Goal: Find contact information: Find contact information

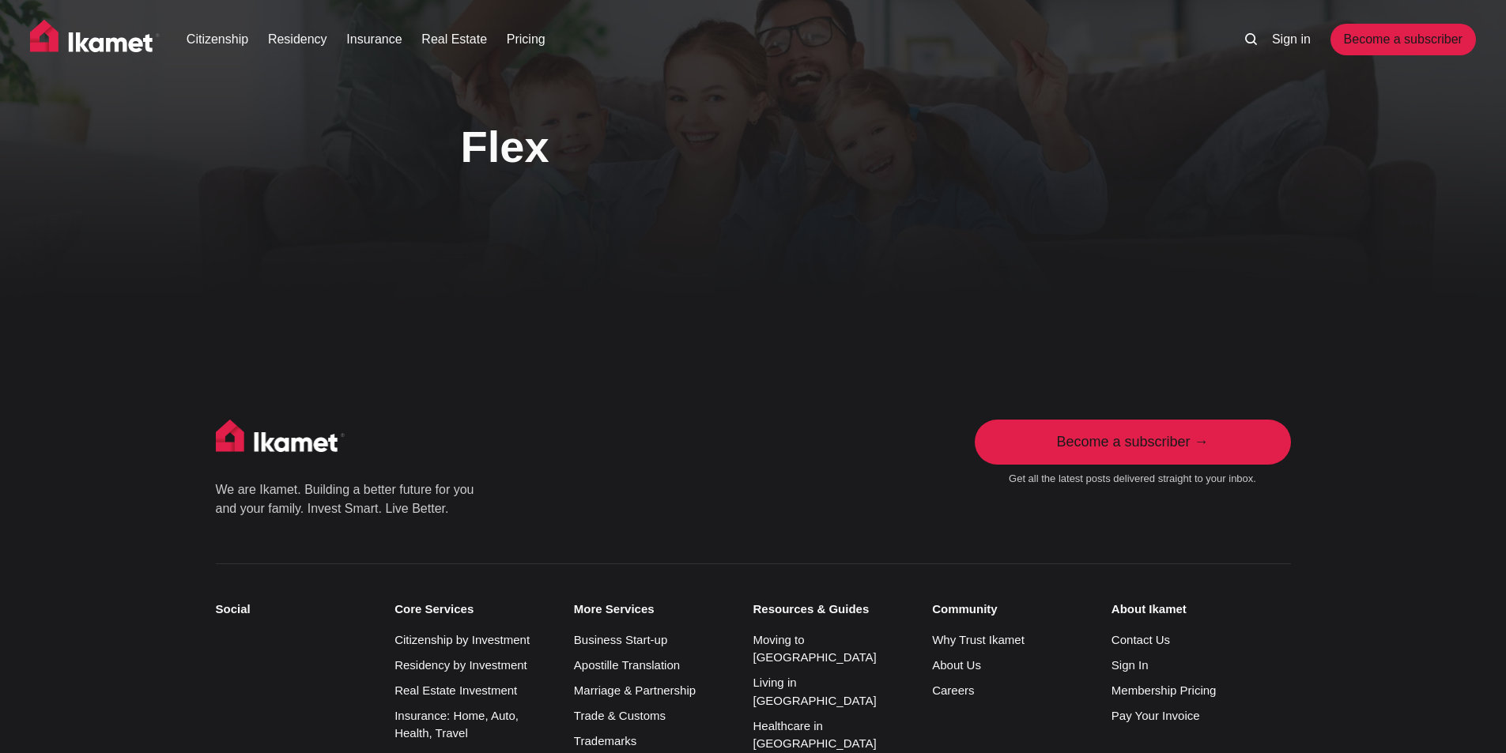
click at [116, 37] on img at bounding box center [95, 40] width 130 height 40
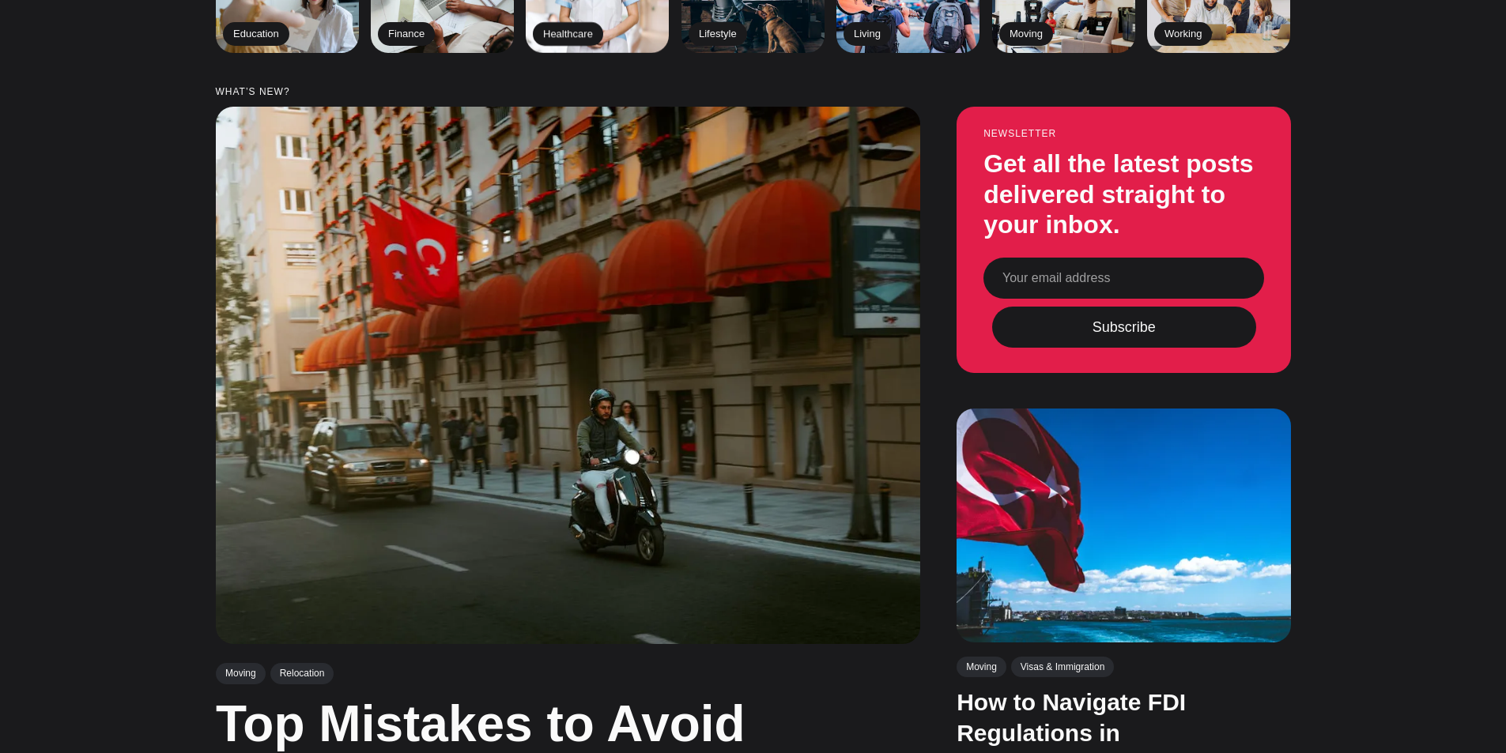
scroll to position [237, 0]
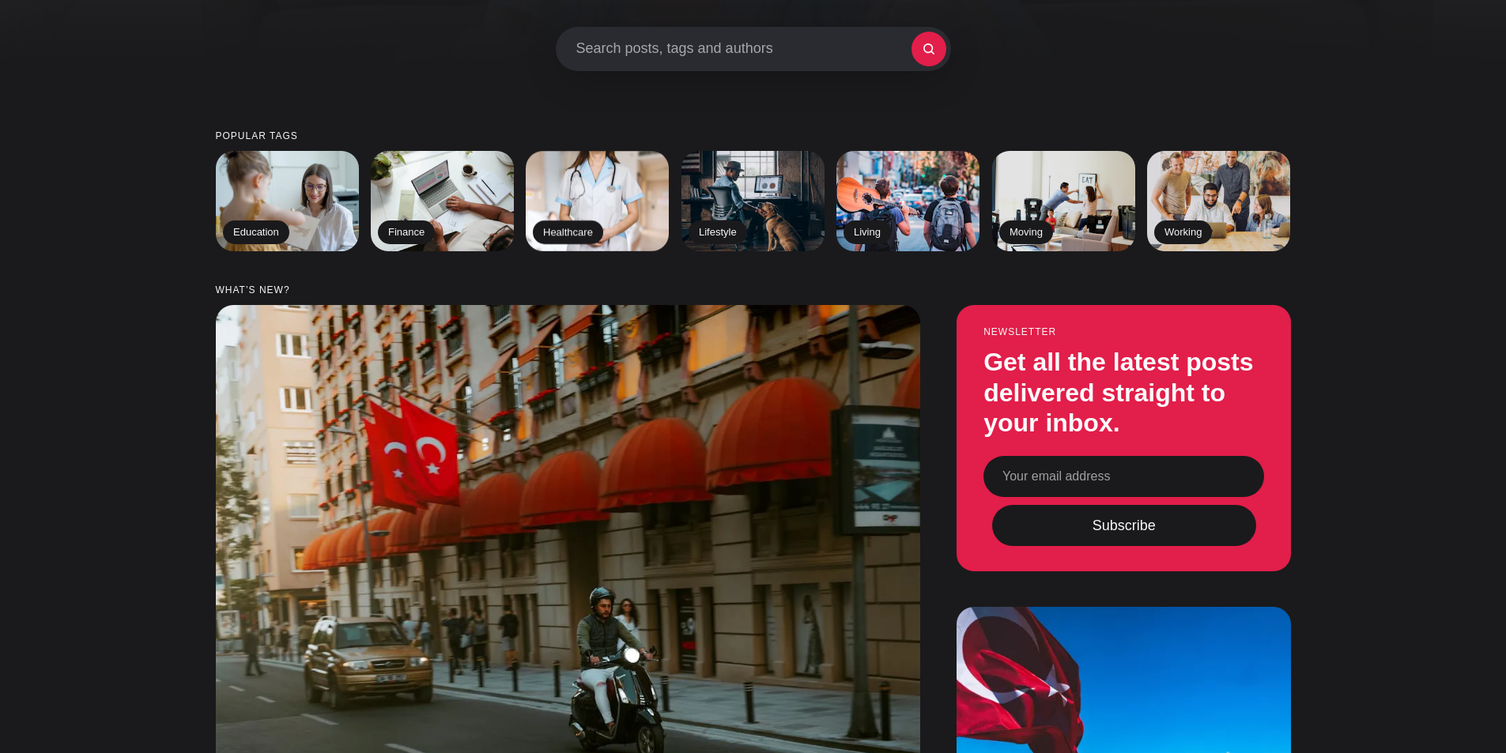
click at [1128, 477] on input "Your email address" at bounding box center [1123, 476] width 281 height 41
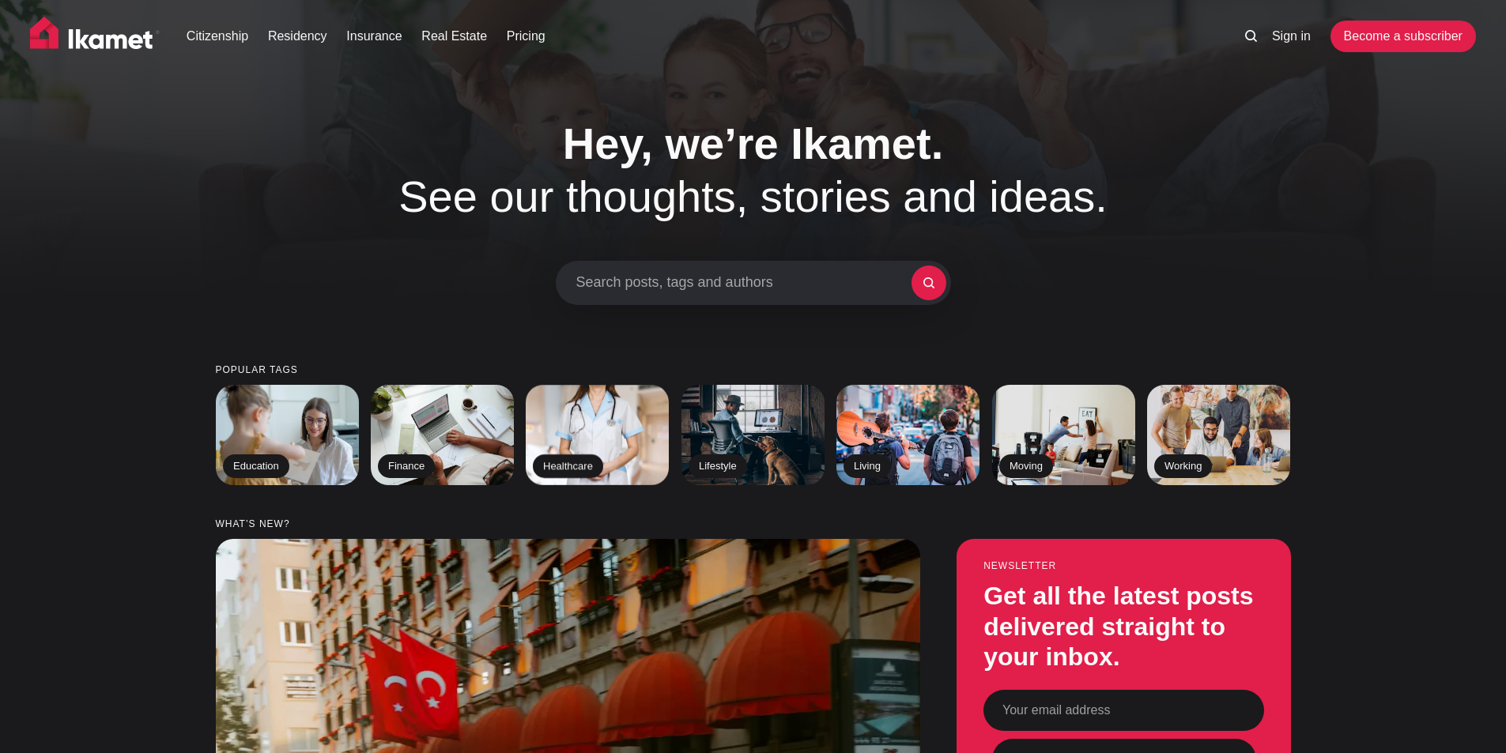
scroll to position [0, 0]
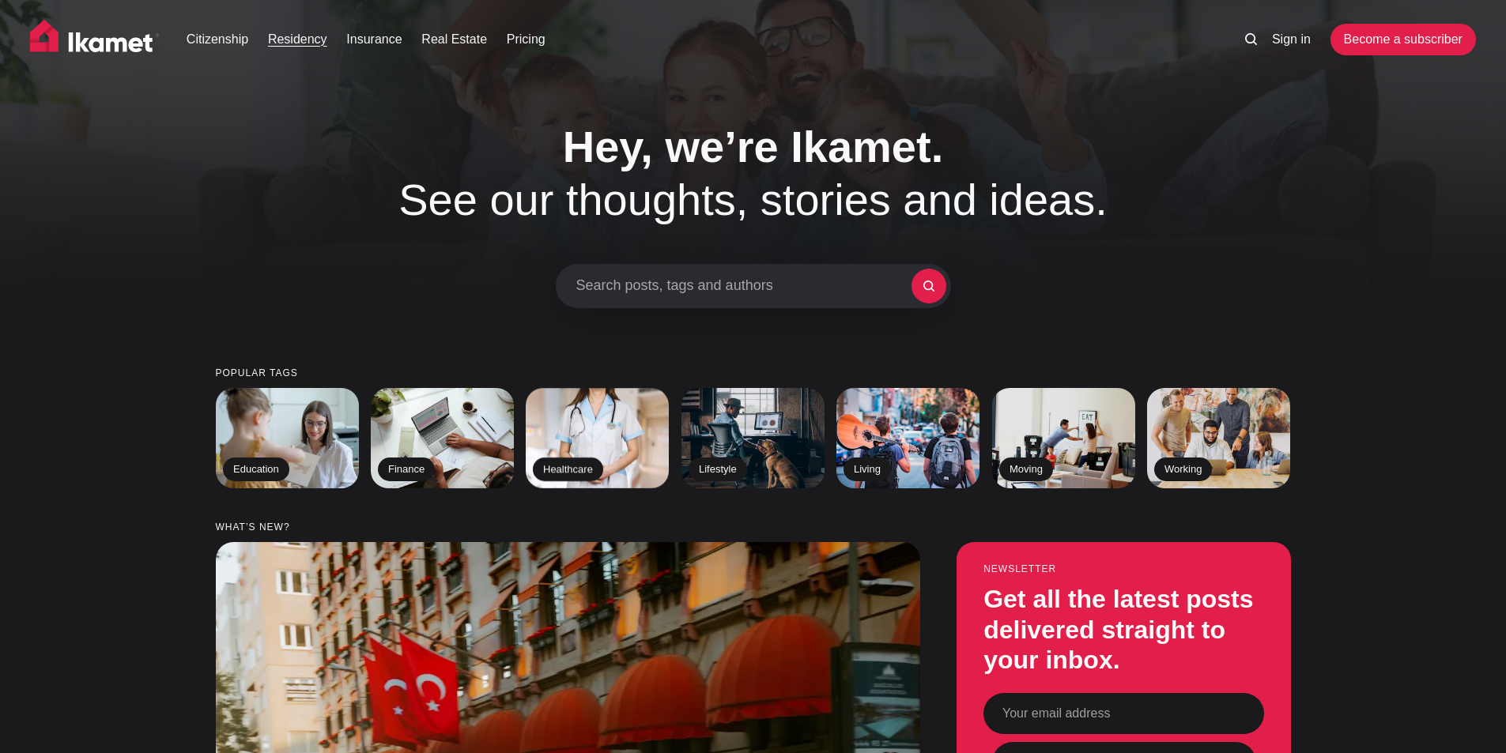
click at [280, 44] on link "Residency" at bounding box center [297, 39] width 59 height 19
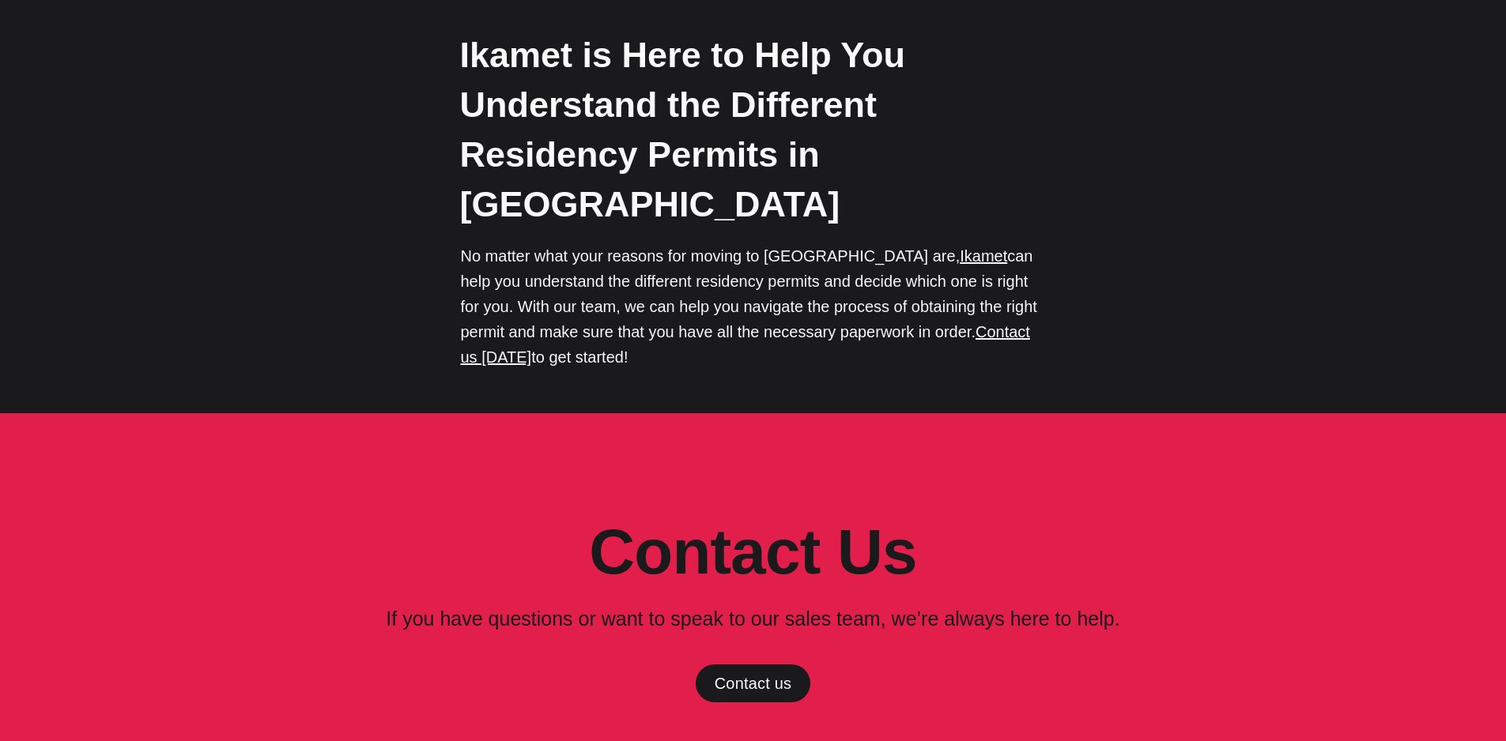
scroll to position [5454, 0]
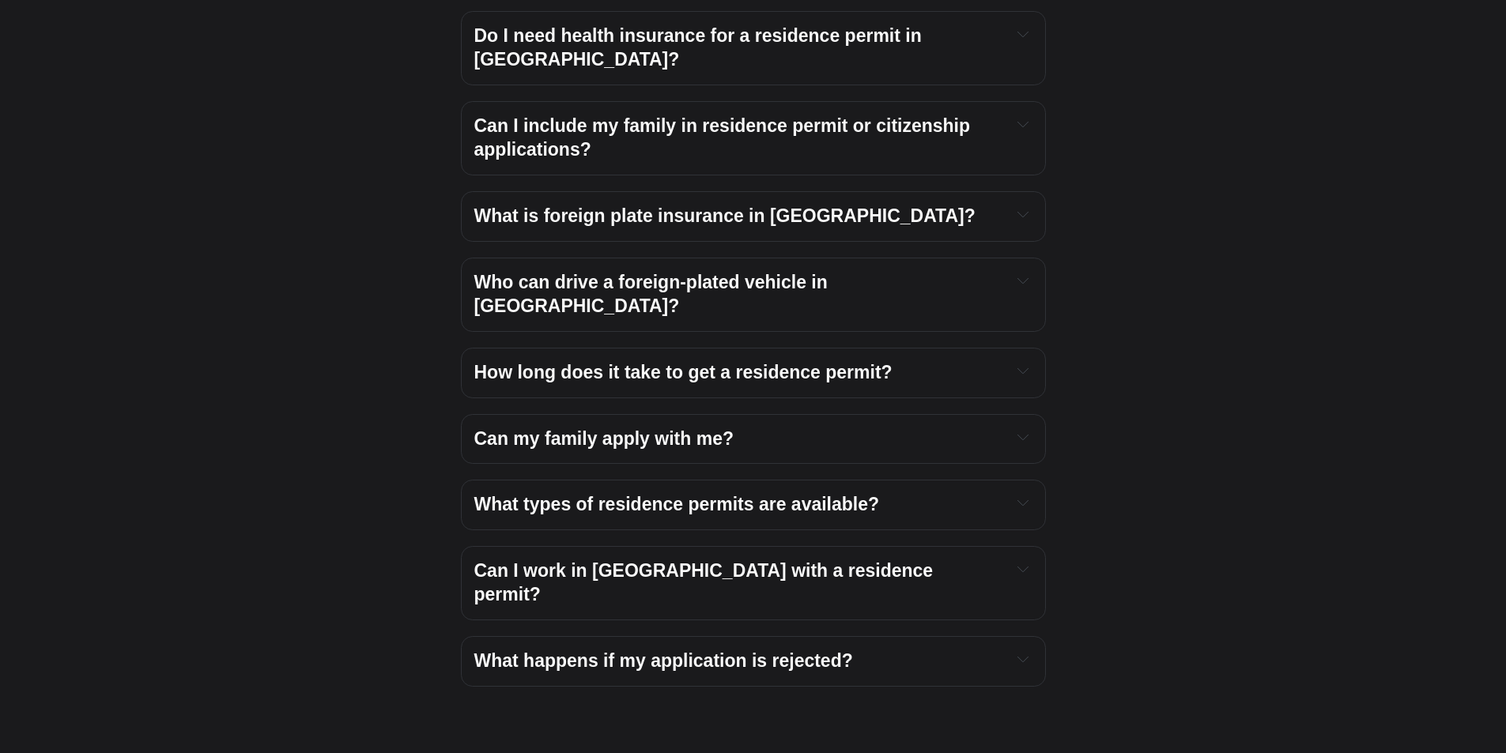
scroll to position [2529, 0]
